Goal: Transaction & Acquisition: Purchase product/service

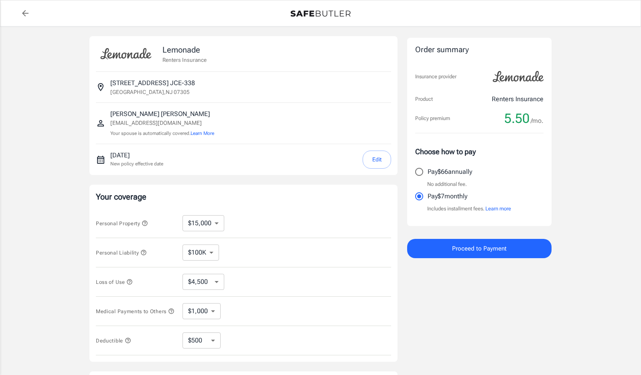
select select "15000"
select select "500"
click at [212, 248] on select "$100K $200K $300K $400K $500K" at bounding box center [201, 252] width 37 height 16
select select "300000"
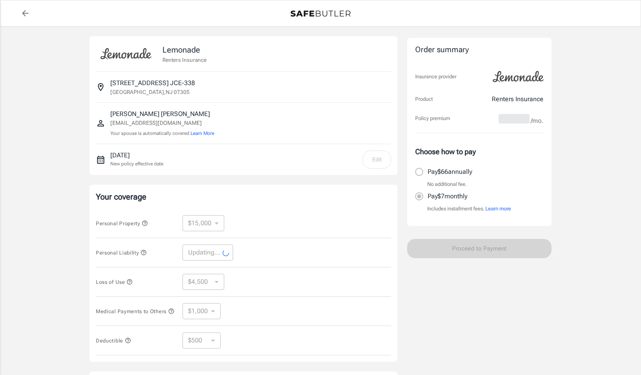
select select "300000"
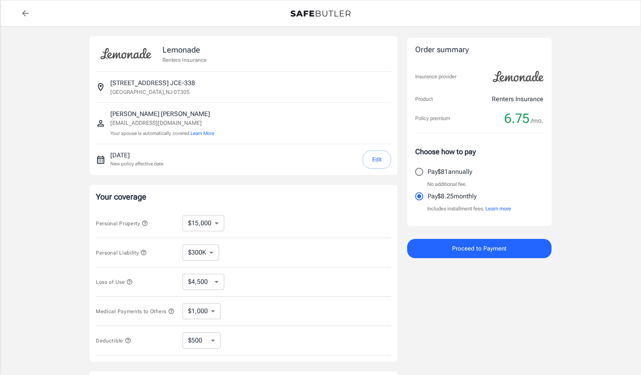
click at [214, 224] on select "$10,000 $15,000 $20,000 $25,000 $30,000 $40,000 $50,000 $100K $150K $200K $250K" at bounding box center [204, 223] width 42 height 16
select select "50000"
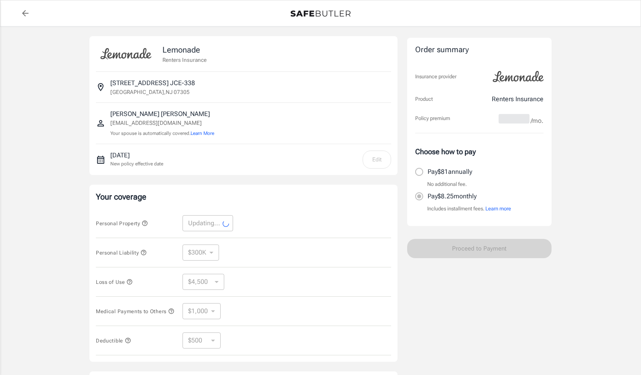
select select "50000"
select select "15000"
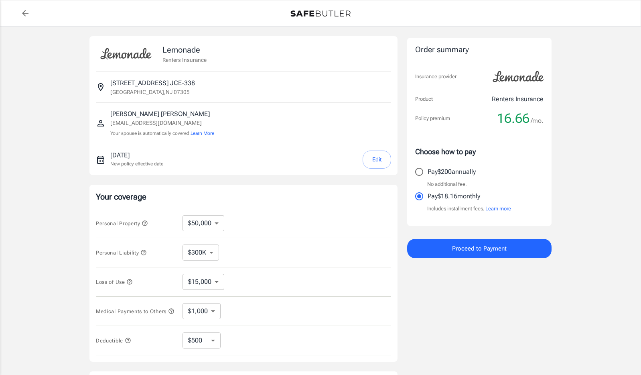
click at [211, 221] on select "$10,000 $15,000 $20,000 $25,000 $30,000 $40,000 $50,000 $100K $150K $200K $250K" at bounding box center [204, 223] width 42 height 16
select select "15000"
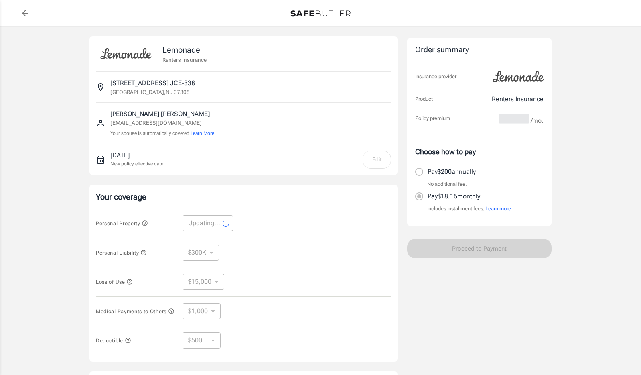
select select "15000"
select select "4500"
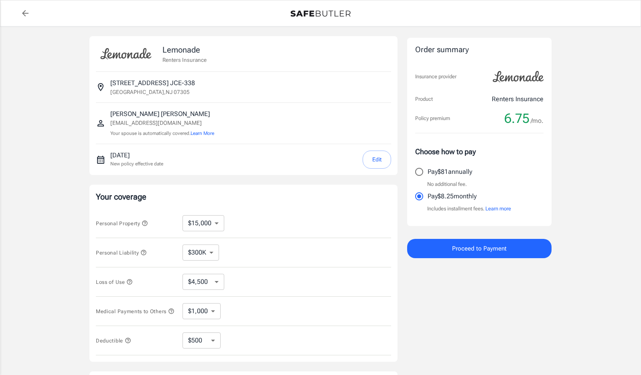
click at [146, 222] on icon "button" at bounding box center [145, 223] width 6 height 6
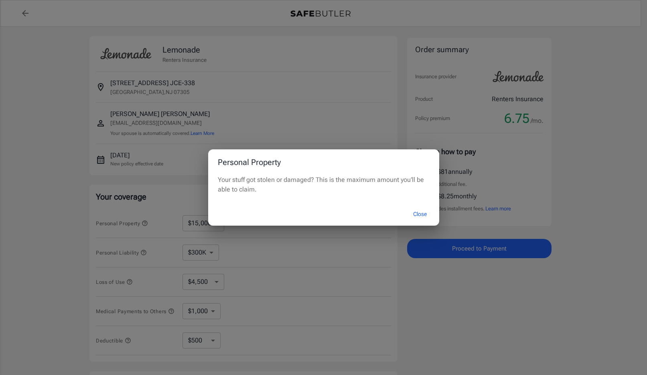
click at [415, 213] on button "Close" at bounding box center [420, 213] width 32 height 17
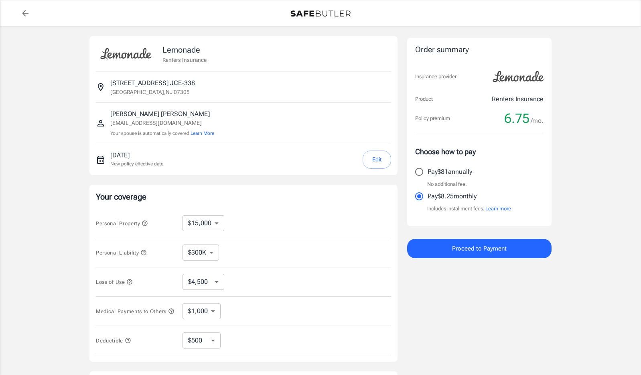
click at [141, 255] on span "Personal Liability" at bounding box center [121, 253] width 51 height 6
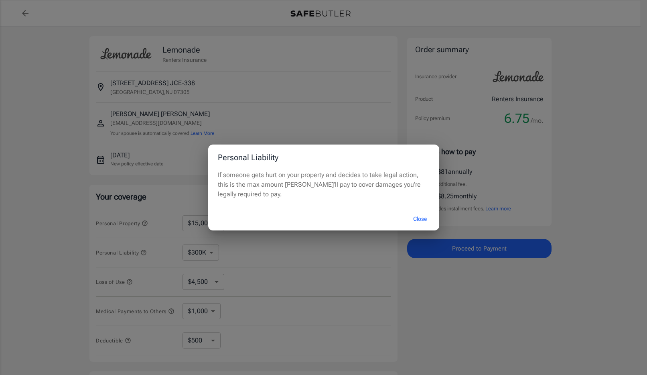
click at [413, 221] on button "Close" at bounding box center [420, 218] width 32 height 17
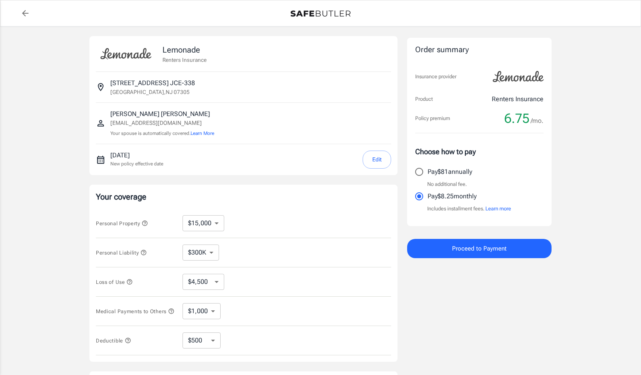
click at [128, 282] on icon "button" at bounding box center [129, 281] width 5 height 5
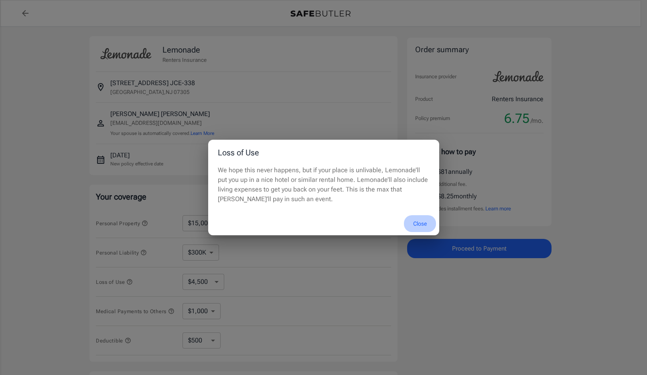
click at [417, 224] on button "Close" at bounding box center [420, 223] width 32 height 17
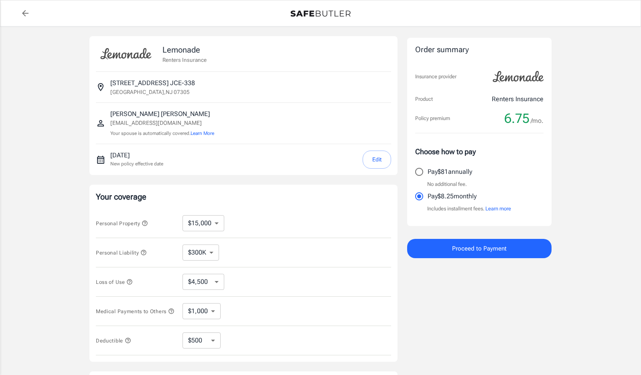
click at [127, 282] on span "Loss of Use" at bounding box center [114, 282] width 37 height 6
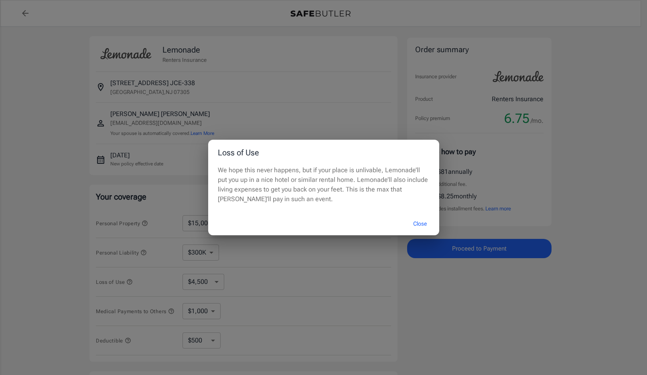
click at [423, 219] on button "Close" at bounding box center [420, 223] width 32 height 17
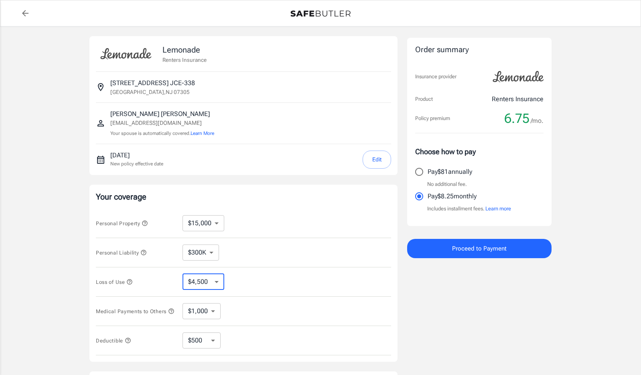
click at [215, 288] on select "$4,500 $7,500 $13,500 $22,500 $34,500 $55,500 $85,500 $130K $200K" at bounding box center [204, 282] width 42 height 16
click at [183, 274] on select "$4,500 $7,500 $13,500 $22,500 $34,500 $55,500 $85,500 $130K $200K" at bounding box center [204, 282] width 42 height 16
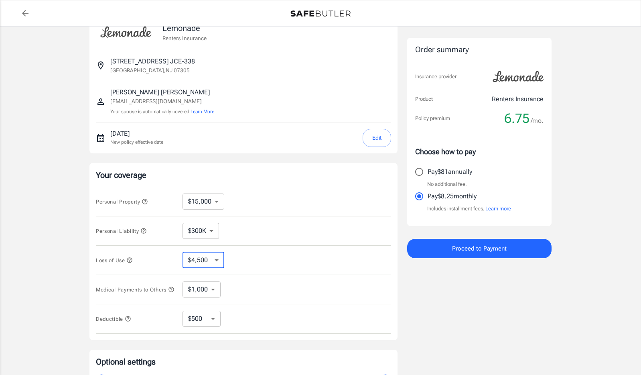
scroll to position [40, 0]
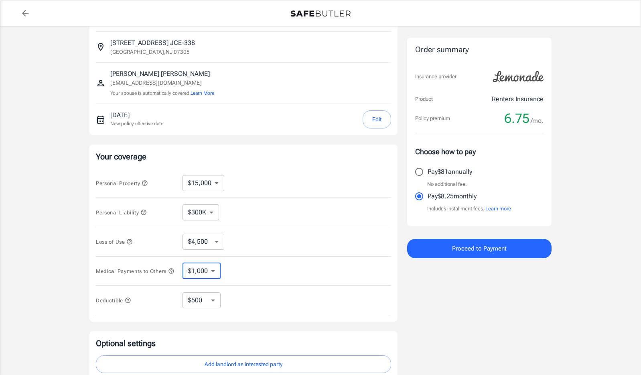
click at [202, 274] on select "$1,000 $2,000 $3,000 $4,000 $5,000" at bounding box center [202, 271] width 38 height 16
click at [255, 270] on div "Medical Payments to Others $1,000 $2,000 $3,000 $4,000 $5,000 ​" at bounding box center [243, 270] width 295 height 29
click at [168, 274] on icon "button" at bounding box center [171, 271] width 6 height 6
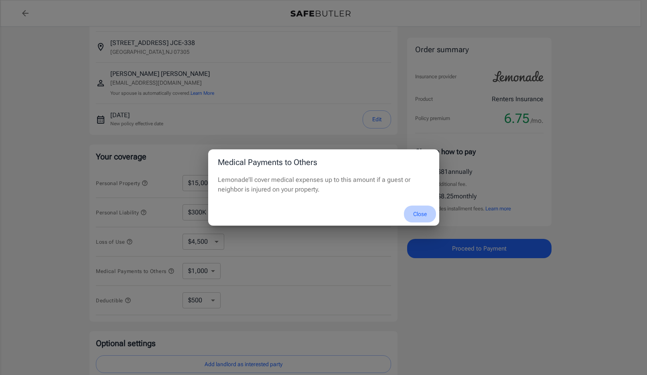
click at [425, 214] on button "Close" at bounding box center [420, 213] width 32 height 17
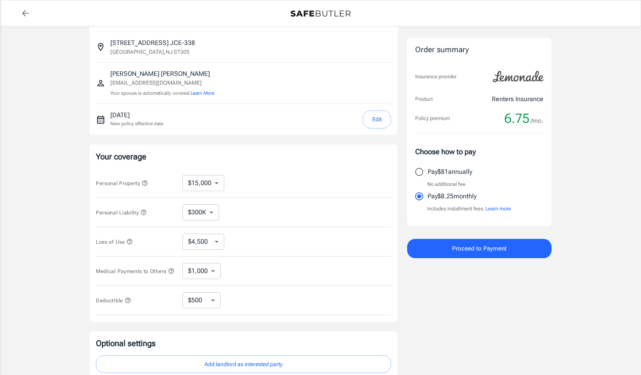
click at [128, 301] on icon "button" at bounding box center [128, 300] width 6 height 6
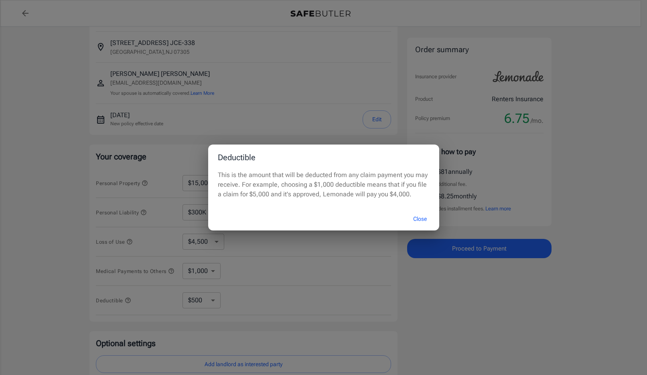
click at [417, 218] on button "Close" at bounding box center [420, 218] width 32 height 17
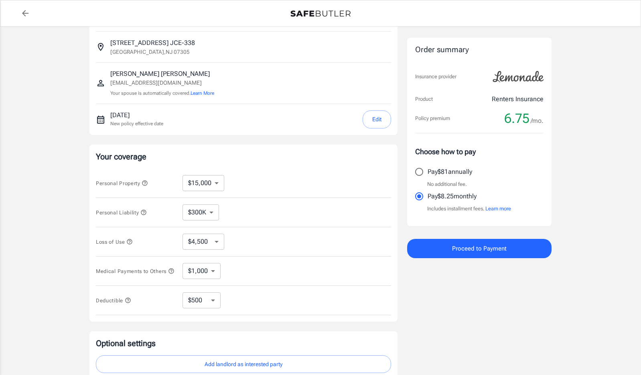
click at [203, 298] on select "$250 $500 $1,000 $2,500" at bounding box center [202, 300] width 38 height 16
select select "250"
click at [216, 305] on select "$250 $500 $1,000 $2,500" at bounding box center [202, 300] width 38 height 16
select select "2500"
click at [205, 299] on select "$250 $500 $1,000 $2,500" at bounding box center [202, 300] width 38 height 16
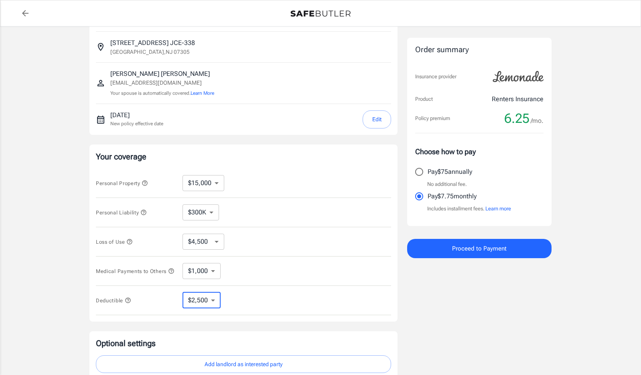
select select "1000"
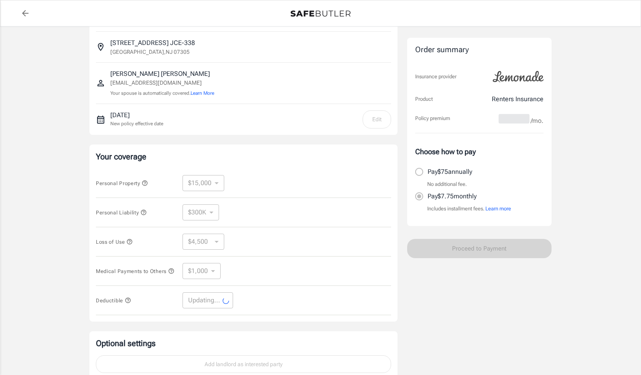
select select "1000"
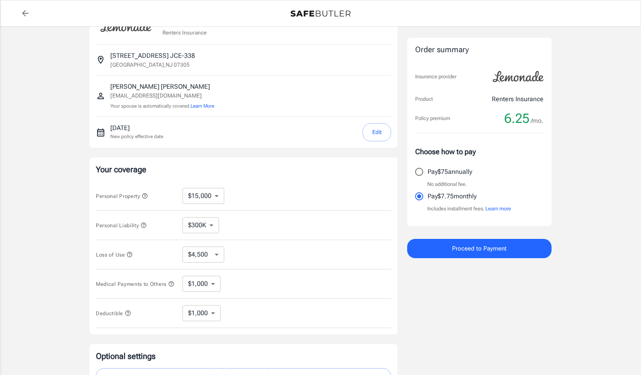
scroll to position [0, 0]
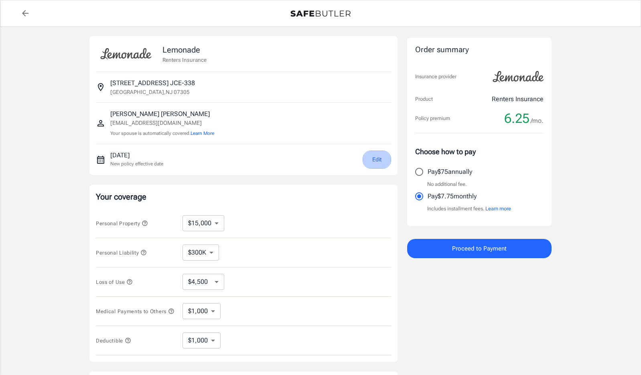
click at [386, 163] on button "Edit" at bounding box center [377, 159] width 28 height 18
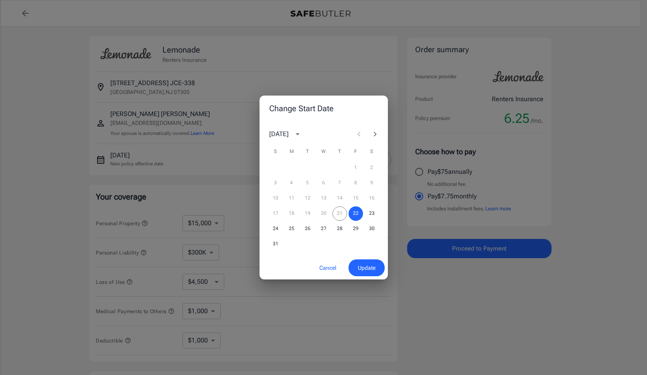
click at [372, 132] on icon "Next month" at bounding box center [375, 134] width 10 height 10
click at [321, 198] on button "17" at bounding box center [324, 198] width 14 height 14
click at [361, 264] on span "Update" at bounding box center [367, 268] width 18 height 10
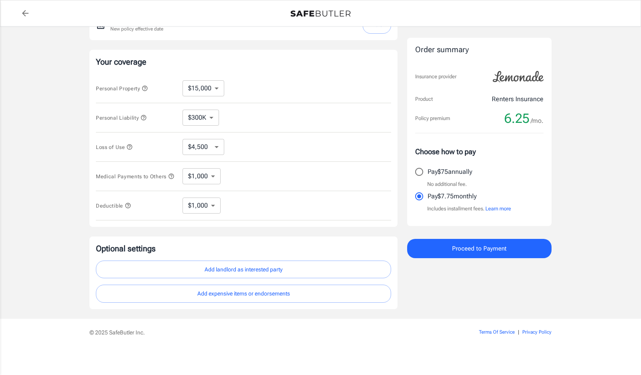
scroll to position [138, 0]
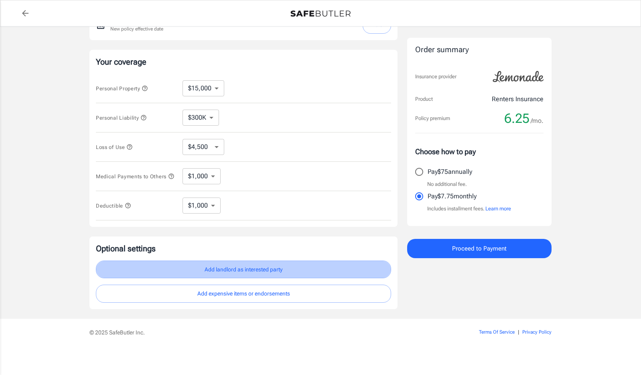
click at [231, 270] on button "Add landlord as interested party" at bounding box center [243, 269] width 295 height 18
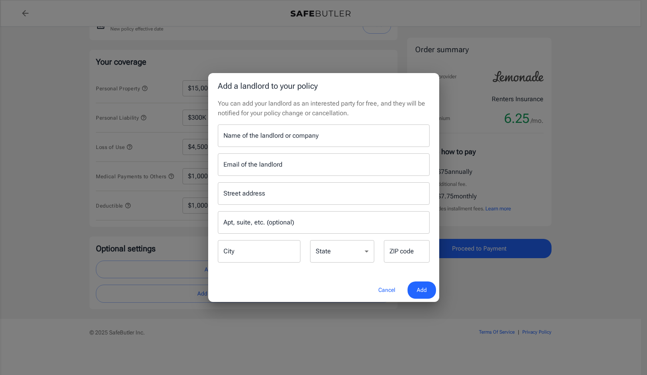
click at [246, 137] on input "Name of the landlord or company" at bounding box center [324, 135] width 212 height 22
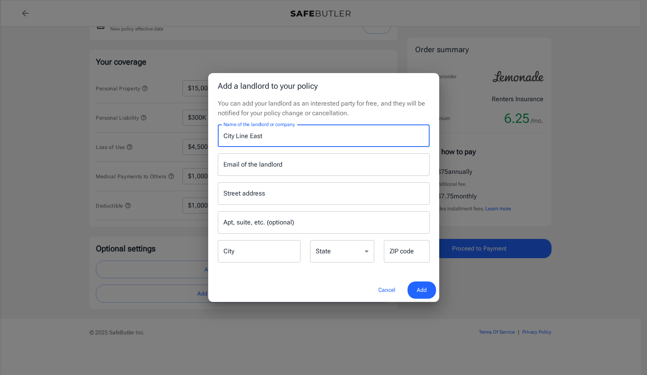
type input "City Line East"
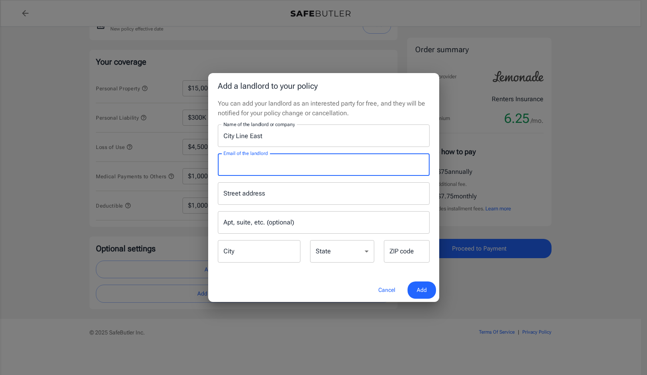
click at [243, 163] on input "Email of the landlord" at bounding box center [324, 164] width 212 height 22
click at [240, 191] on input "Street address" at bounding box center [324, 193] width 205 height 15
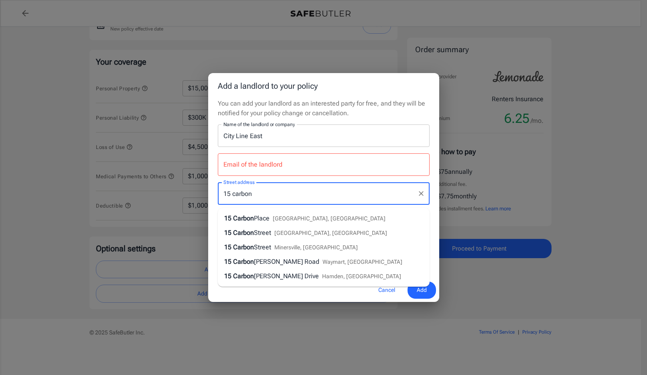
click at [246, 215] on span "Carbon" at bounding box center [243, 218] width 21 height 8
type input "15 Carbon Place"
type input "Jersey City"
select select "NJ"
type input "07305"
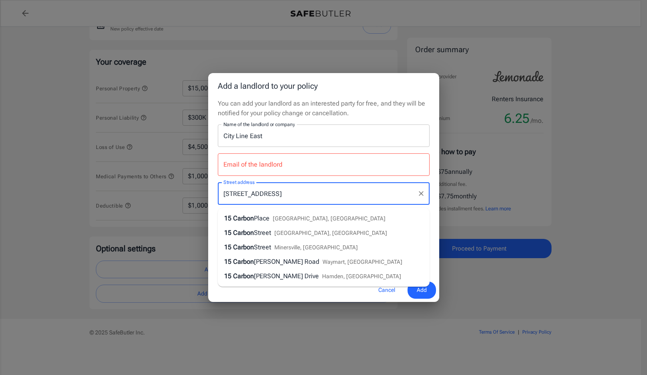
type input "15 Carbon Place"
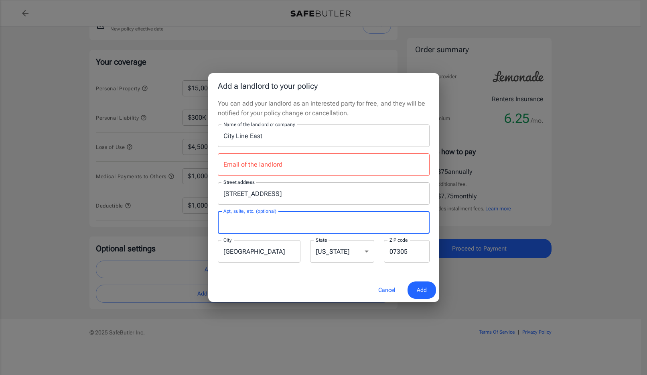
click at [248, 219] on input "Apt, suite, etc. (optional)" at bounding box center [324, 222] width 212 height 22
type input "JCE-338"
click at [258, 271] on div "You can add your landlord as an interested party for free, and they will be not…" at bounding box center [323, 188] width 231 height 179
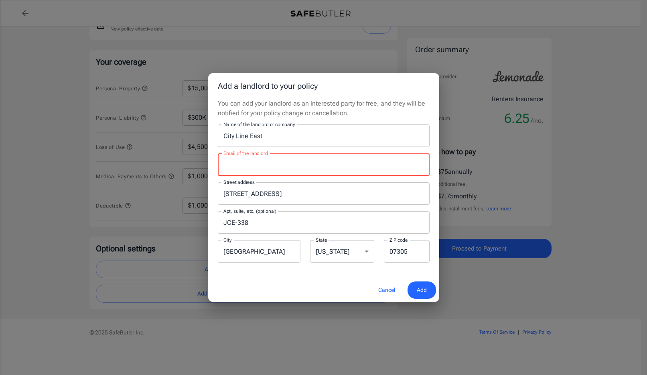
click at [259, 167] on input "Email of the landlord" at bounding box center [324, 164] width 212 height 22
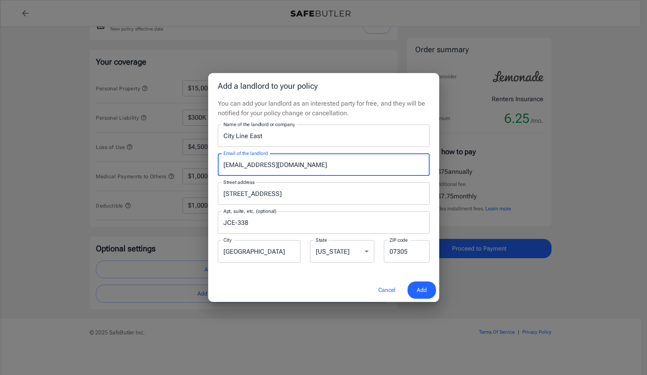
type input "leasing@citylinecommunities.com"
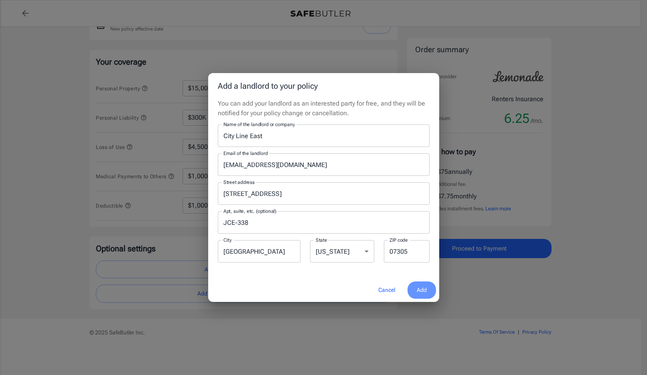
click at [419, 287] on span "Add" at bounding box center [422, 290] width 10 height 10
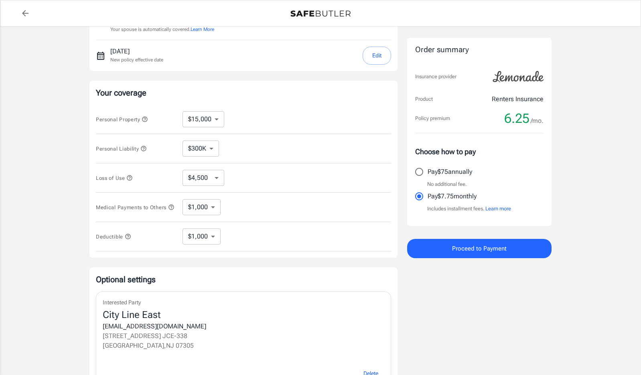
scroll to position [94, 0]
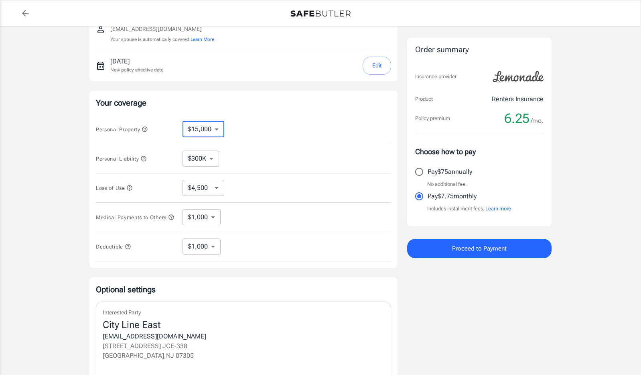
click at [200, 130] on select "$10,000 $15,000 $20,000 $25,000 $30,000 $40,000 $50,000 $100K $150K $200K $250K" at bounding box center [204, 129] width 42 height 16
select select "20000"
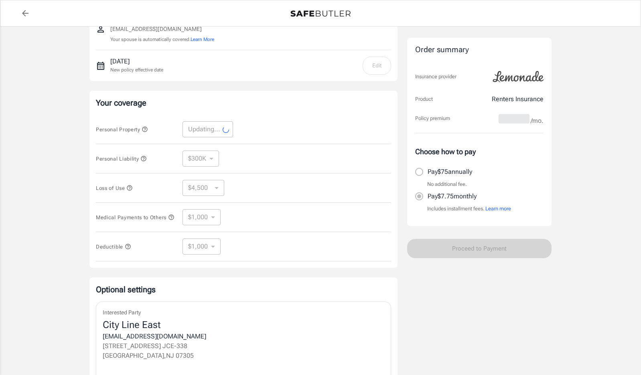
select select "20000"
select select "6000"
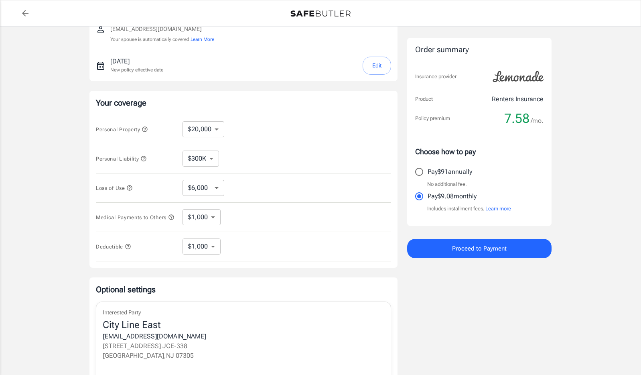
click at [419, 171] on input "Pay $91 annually" at bounding box center [419, 171] width 17 height 17
radio input "true"
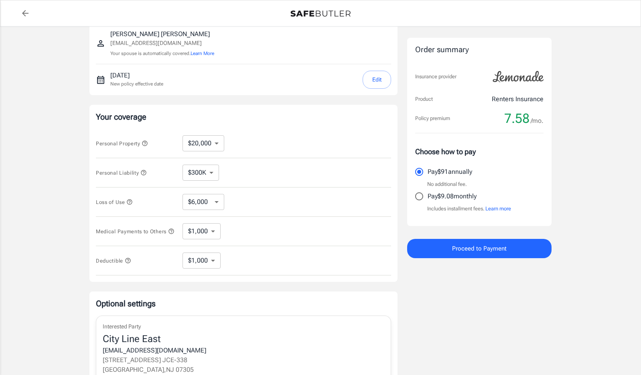
scroll to position [80, 0]
click at [207, 144] on select "$10,000 $15,000 $20,000 $25,000 $30,000 $40,000 $50,000 $100K $150K $200K $250K" at bounding box center [204, 143] width 42 height 16
select select "15000"
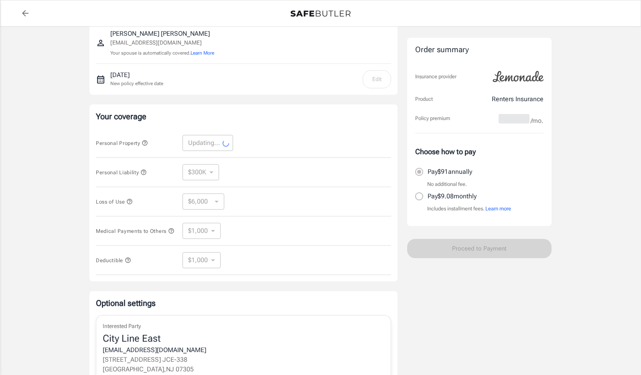
select select "15000"
select select "4500"
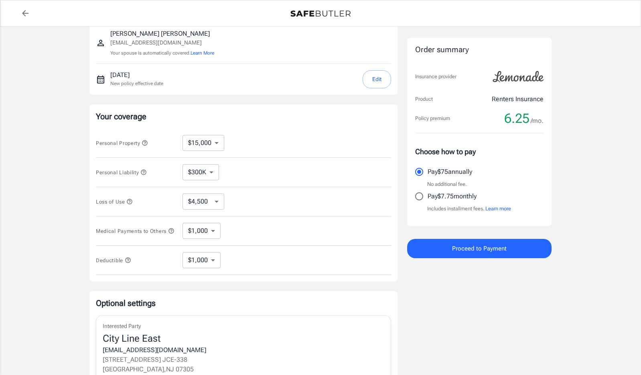
click at [200, 198] on select "$4,500 $7,500 $13,500 $22,500 $34,500 $55,500 $85,500 $130K $200K" at bounding box center [204, 201] width 42 height 16
click at [266, 196] on div "Loss of Use $4,500 $7,500 $13,500 $22,500 $34,500 $55,500 $85,500 $130K $200K ​" at bounding box center [243, 201] width 295 height 29
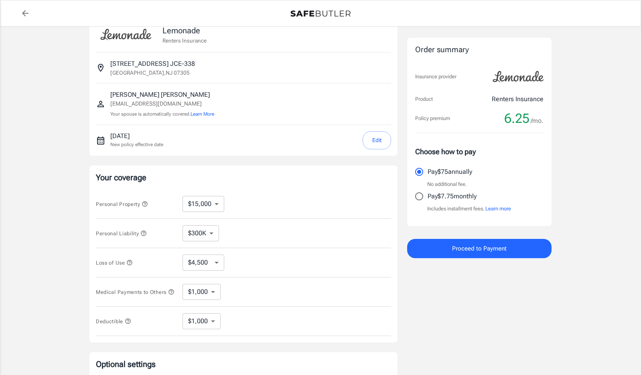
scroll to position [0, 0]
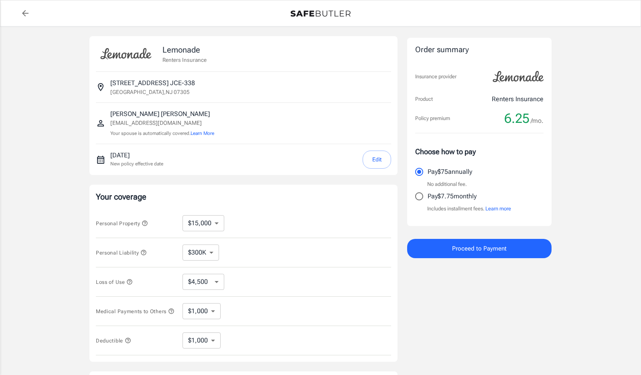
click at [143, 252] on icon "button" at bounding box center [143, 252] width 6 height 6
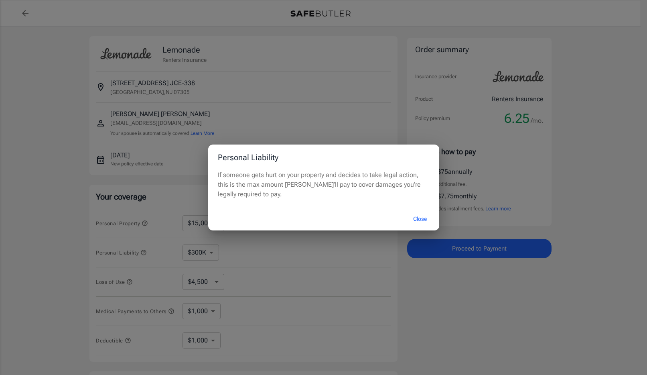
click at [417, 217] on button "Close" at bounding box center [420, 218] width 32 height 17
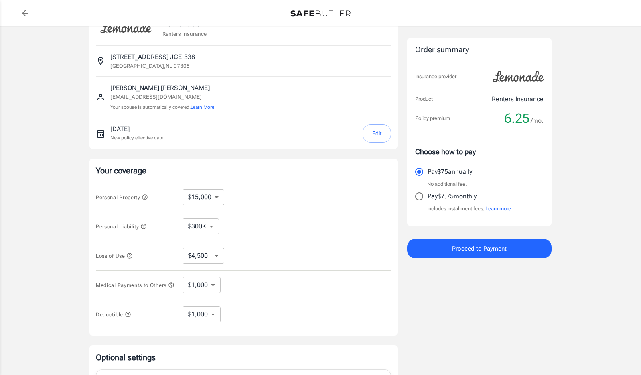
scroll to position [40, 0]
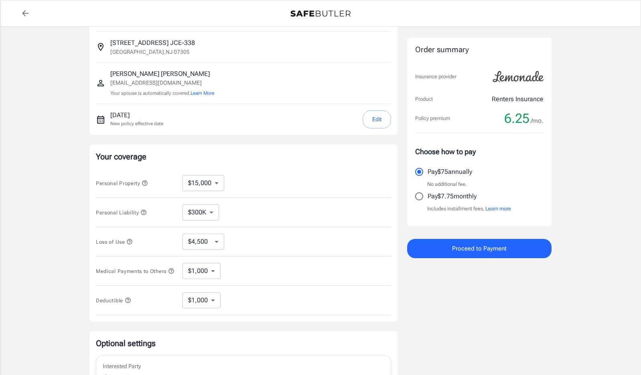
click at [440, 250] on button "Proceed to Payment" at bounding box center [479, 248] width 144 height 19
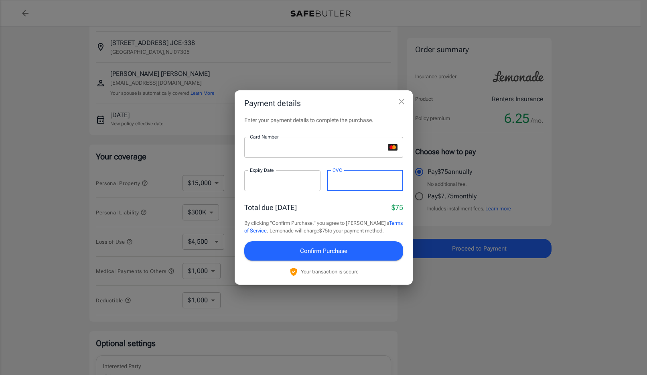
click at [329, 254] on span "Confirm Purchase" at bounding box center [323, 251] width 47 height 10
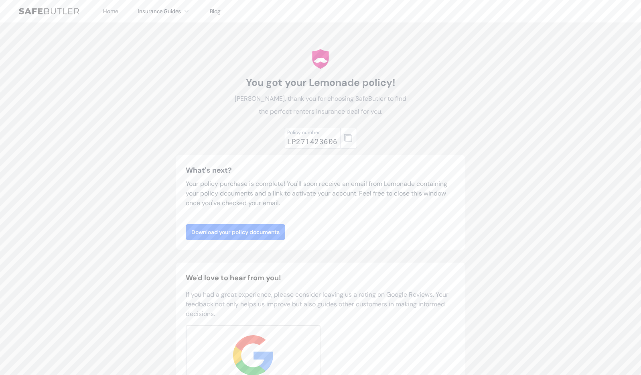
click at [245, 235] on link "Download your policy documents" at bounding box center [236, 232] width 100 height 16
